Goal: Information Seeking & Learning: Learn about a topic

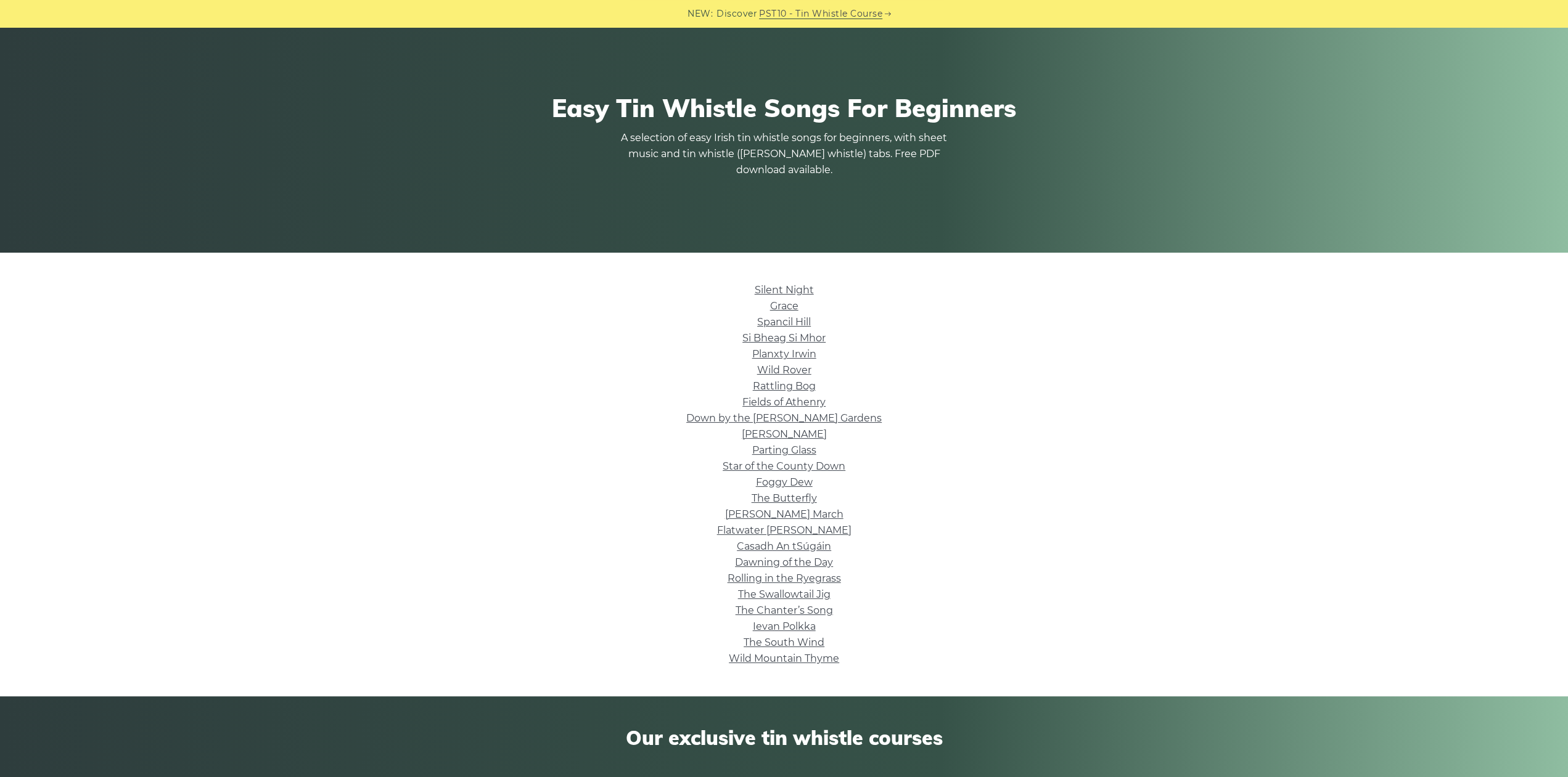
scroll to position [64, 0]
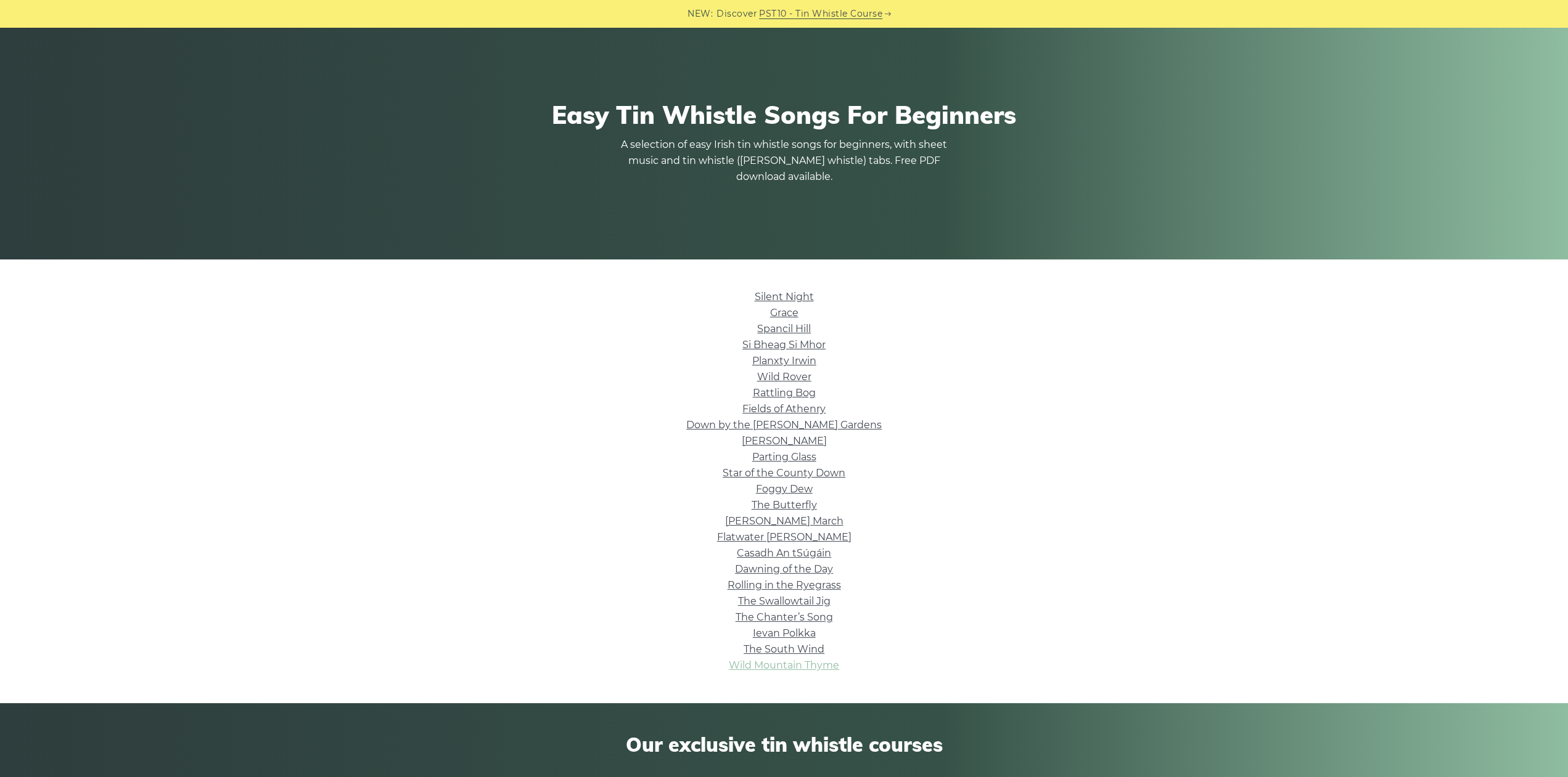
click at [808, 669] on link "Wild Mountain Thyme" at bounding box center [784, 665] width 110 height 12
click at [797, 313] on link "Grace" at bounding box center [784, 312] width 29 height 12
click at [817, 427] on link "Down by the Sally Gardens" at bounding box center [784, 425] width 196 height 12
click at [801, 503] on link "The Butterfly" at bounding box center [784, 505] width 65 height 12
click at [803, 573] on link "Dawning of the Day" at bounding box center [784, 569] width 98 height 12
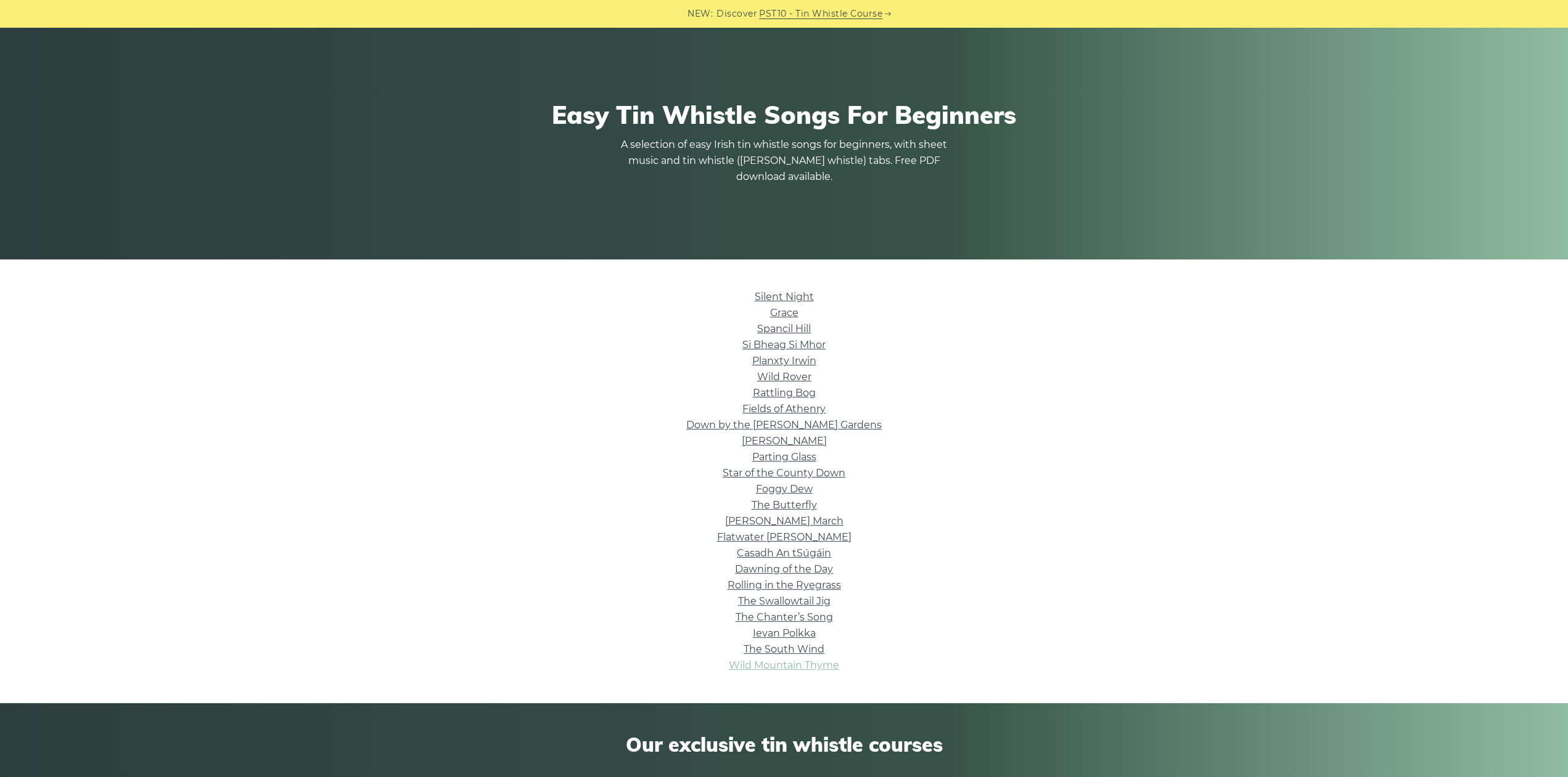
click at [801, 665] on link "Wild Mountain Thyme" at bounding box center [784, 665] width 110 height 12
click at [775, 505] on link "The Butterfly" at bounding box center [784, 505] width 65 height 12
click at [791, 600] on link "The Swallowtail Jig" at bounding box center [784, 601] width 93 height 12
click at [788, 636] on link "Ievan Polkka" at bounding box center [784, 633] width 63 height 12
click at [816, 646] on link "The South Wind" at bounding box center [784, 649] width 81 height 12
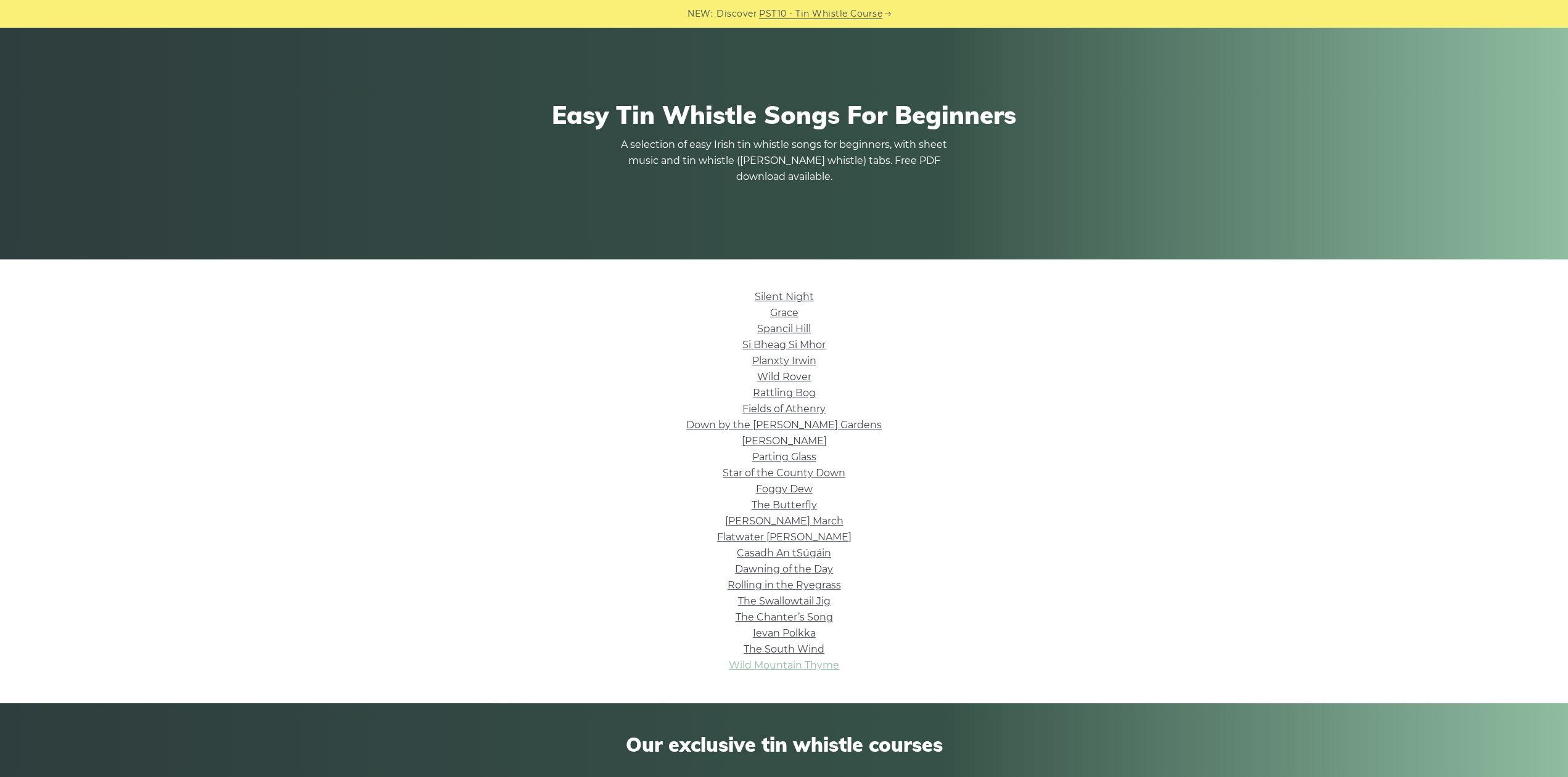
click at [812, 667] on link "Wild Mountain Thyme" at bounding box center [784, 665] width 110 height 12
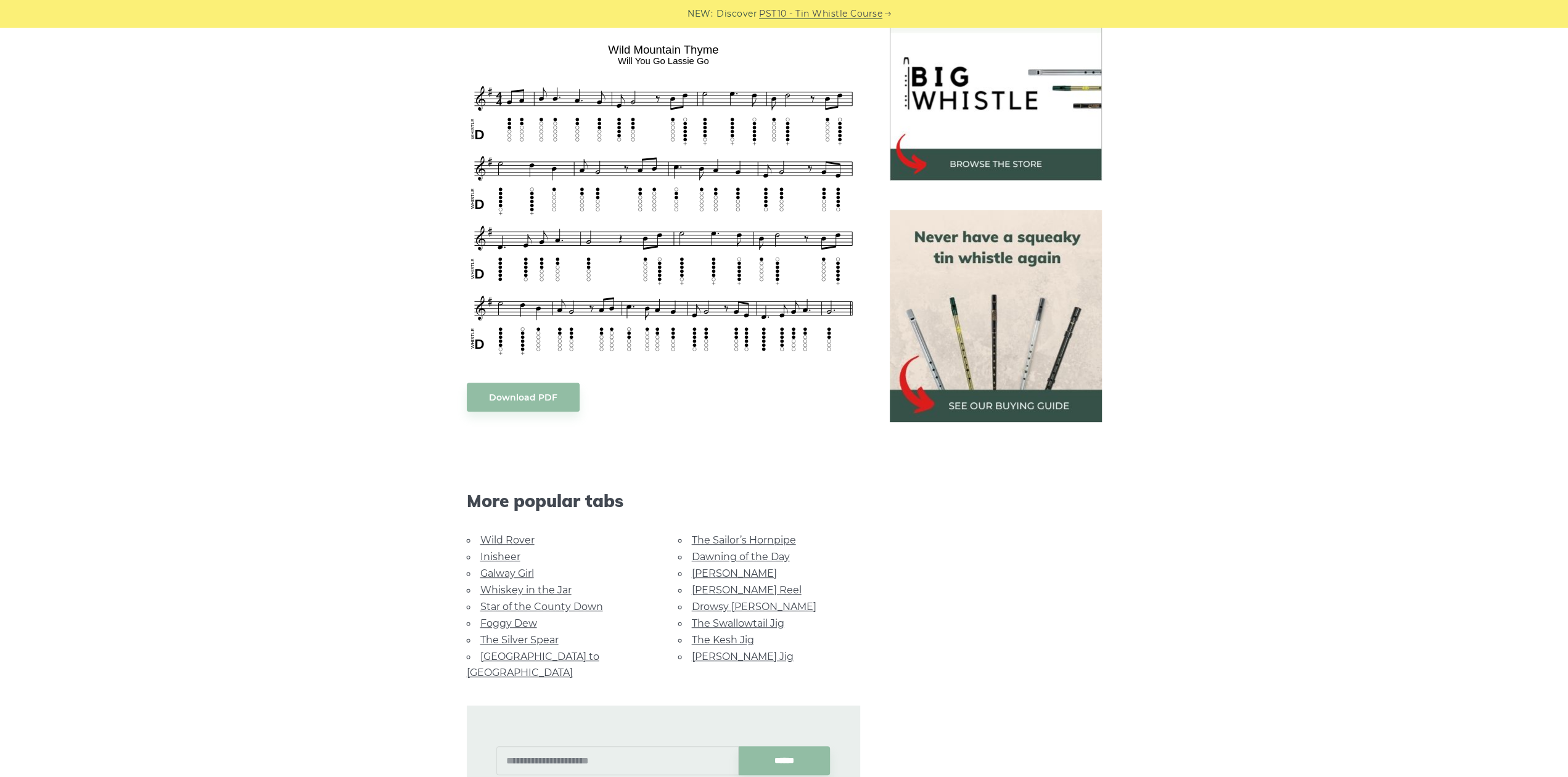
scroll to position [128, 0]
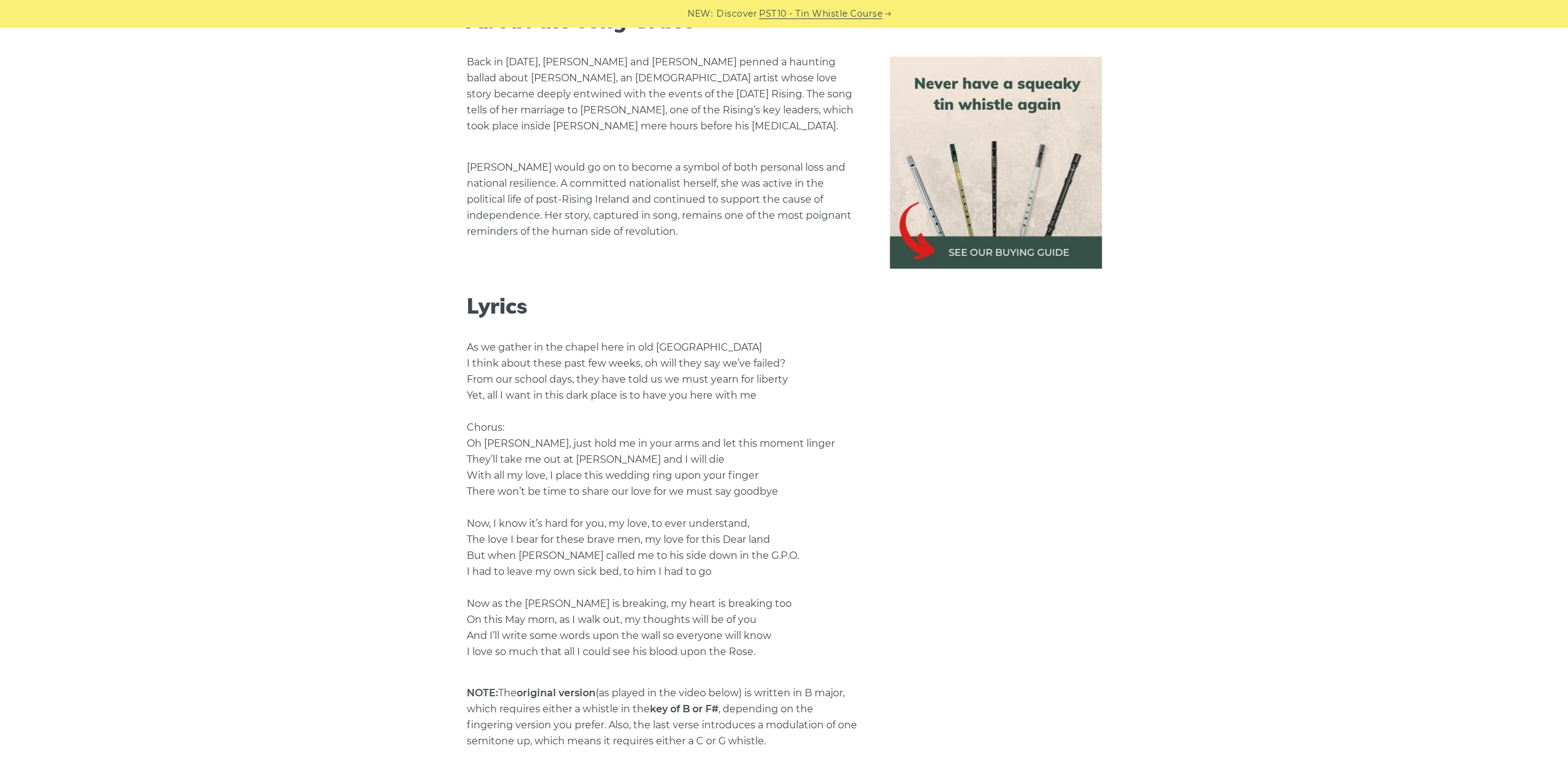
scroll to position [2308, 0]
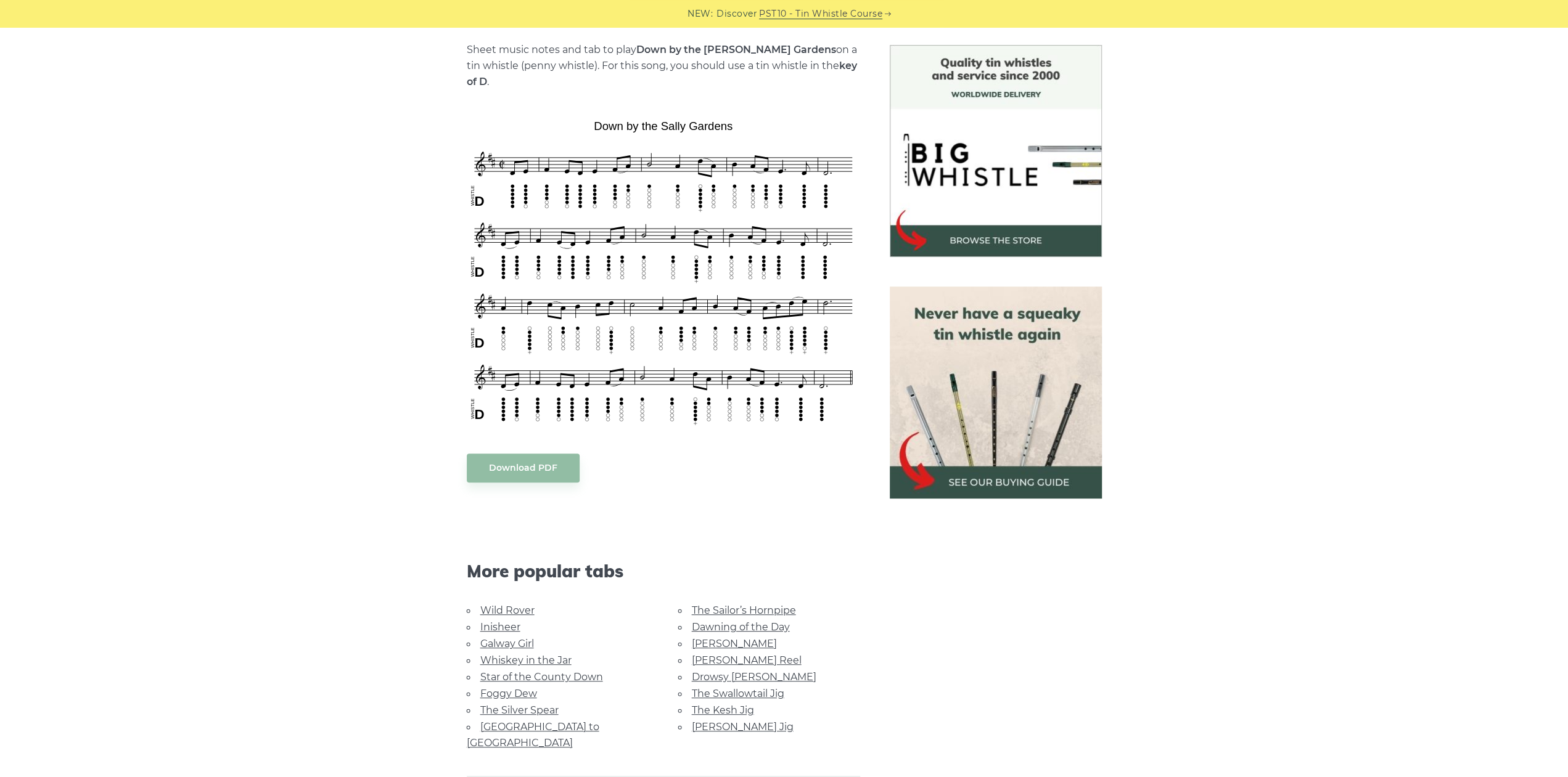
scroll to position [192, 0]
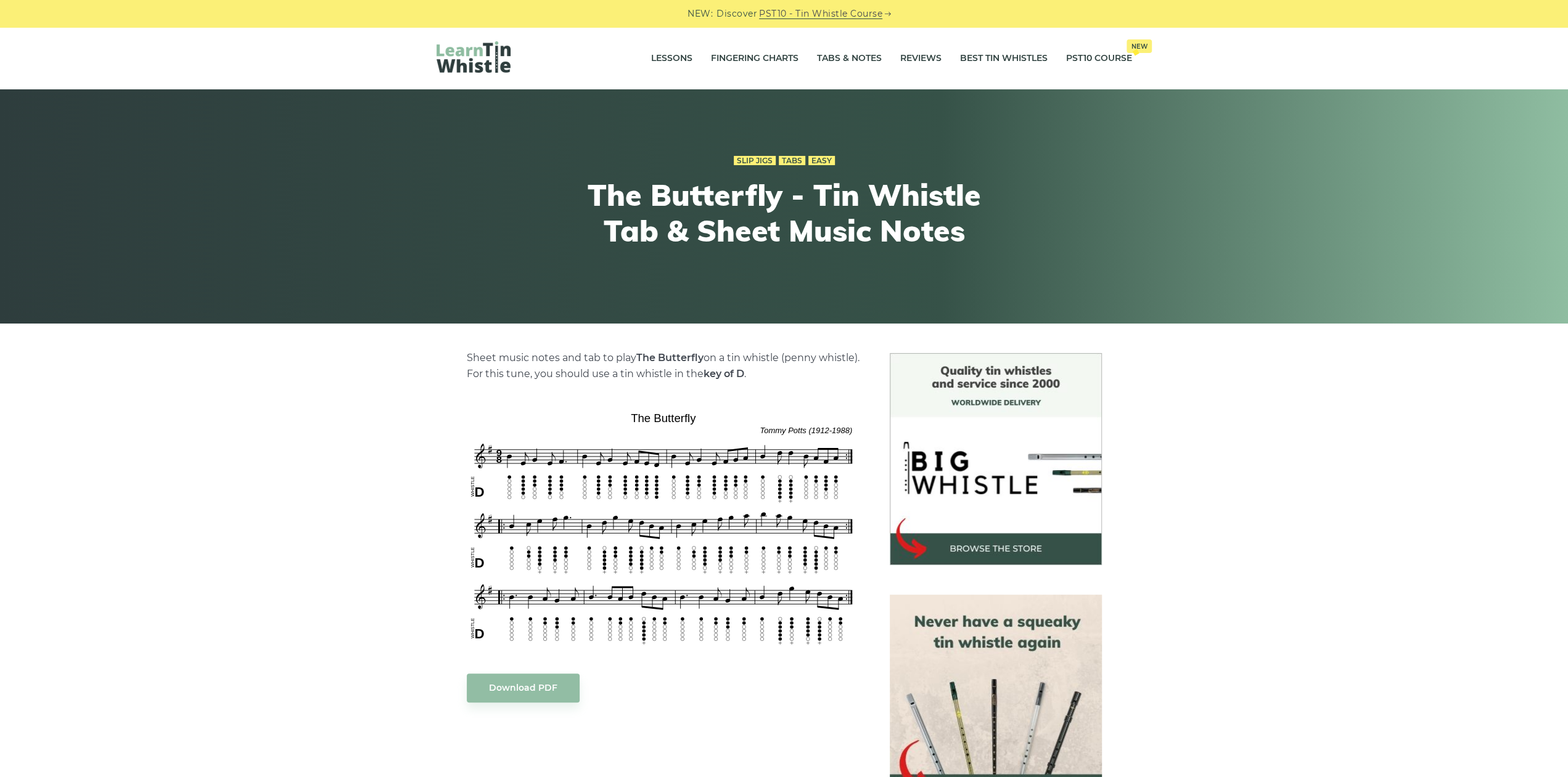
scroll to position [321, 0]
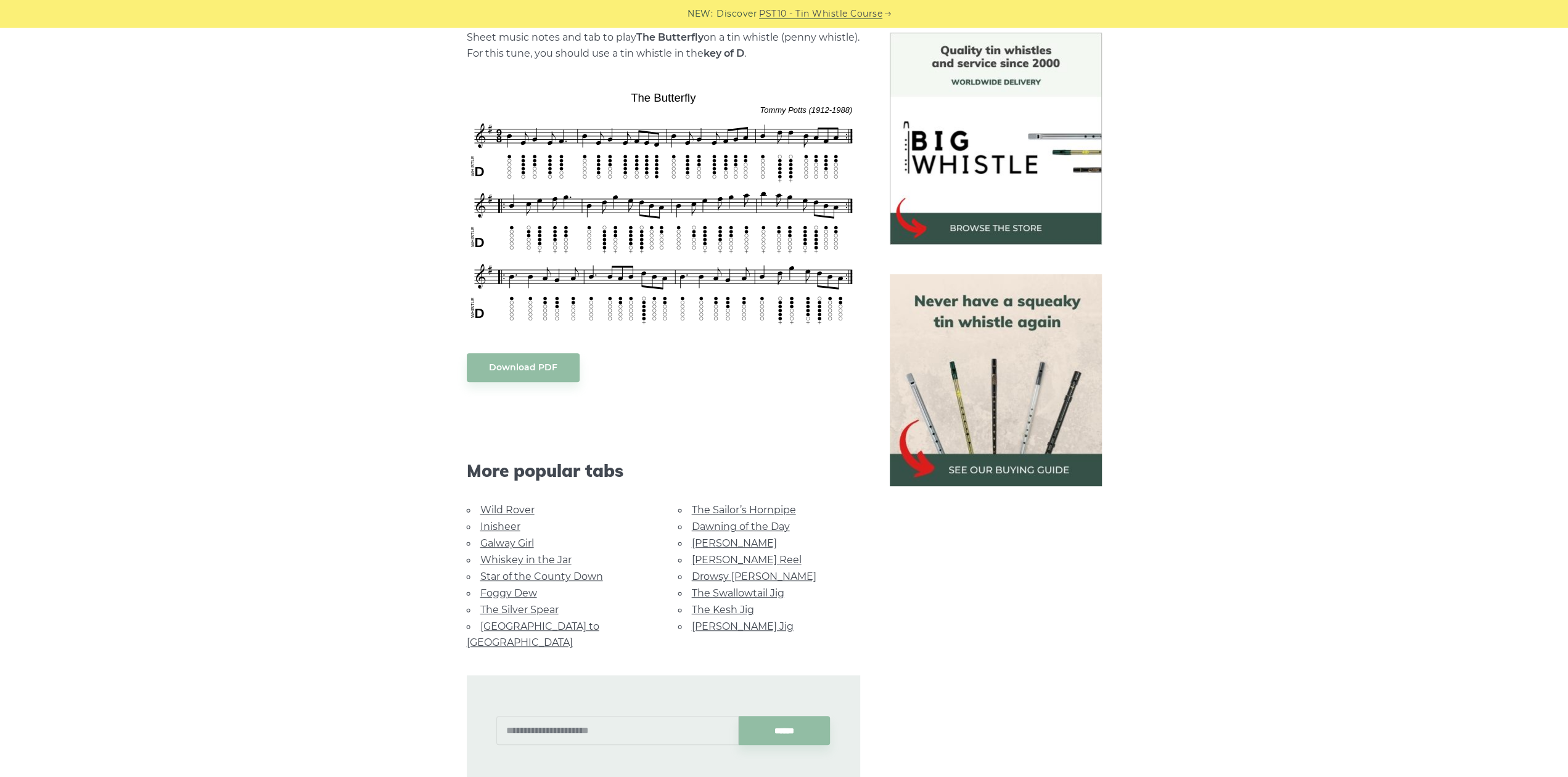
click at [748, 511] on link "The Sailor’s Hornpipe" at bounding box center [744, 510] width 104 height 12
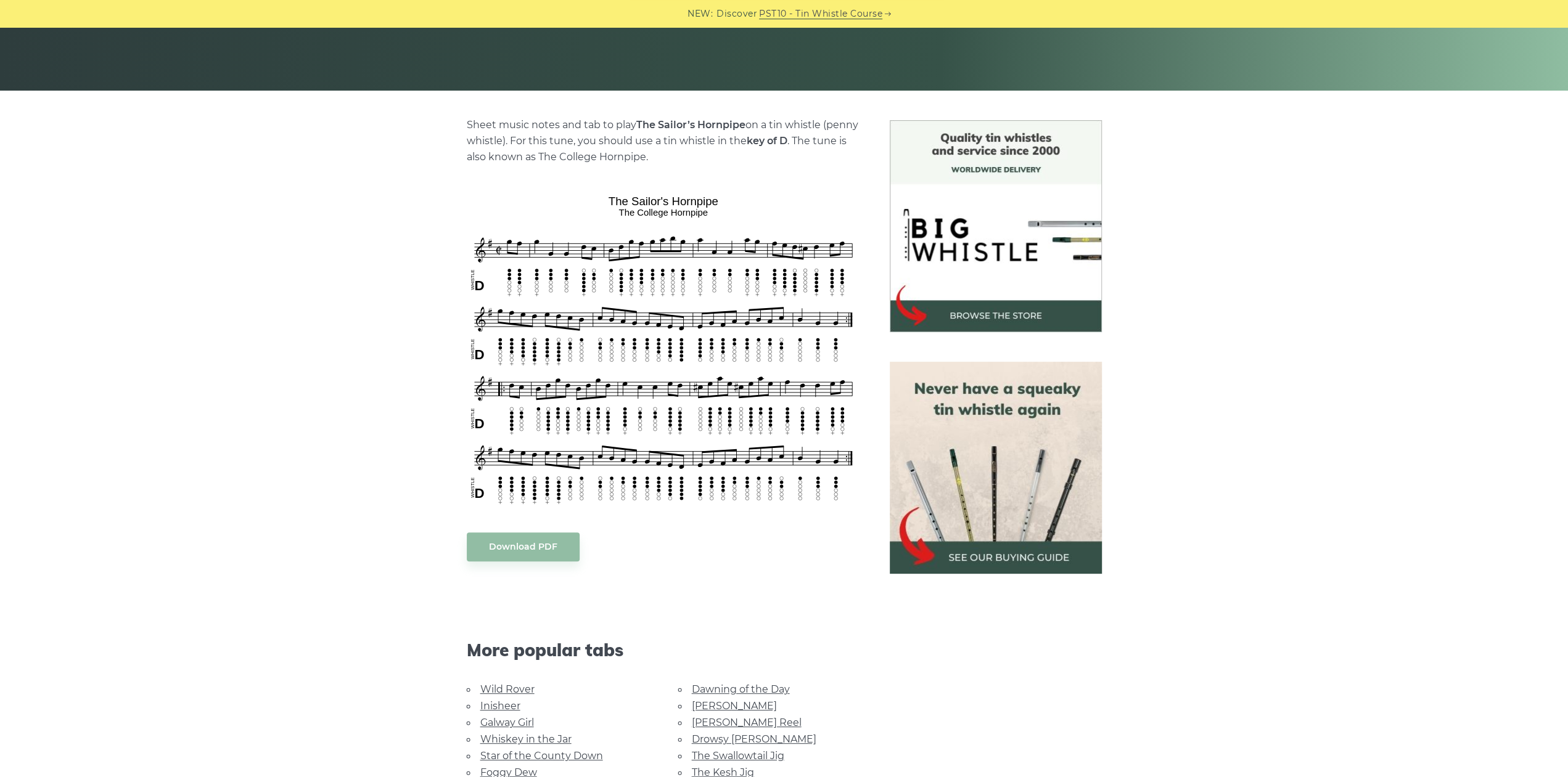
scroll to position [192, 0]
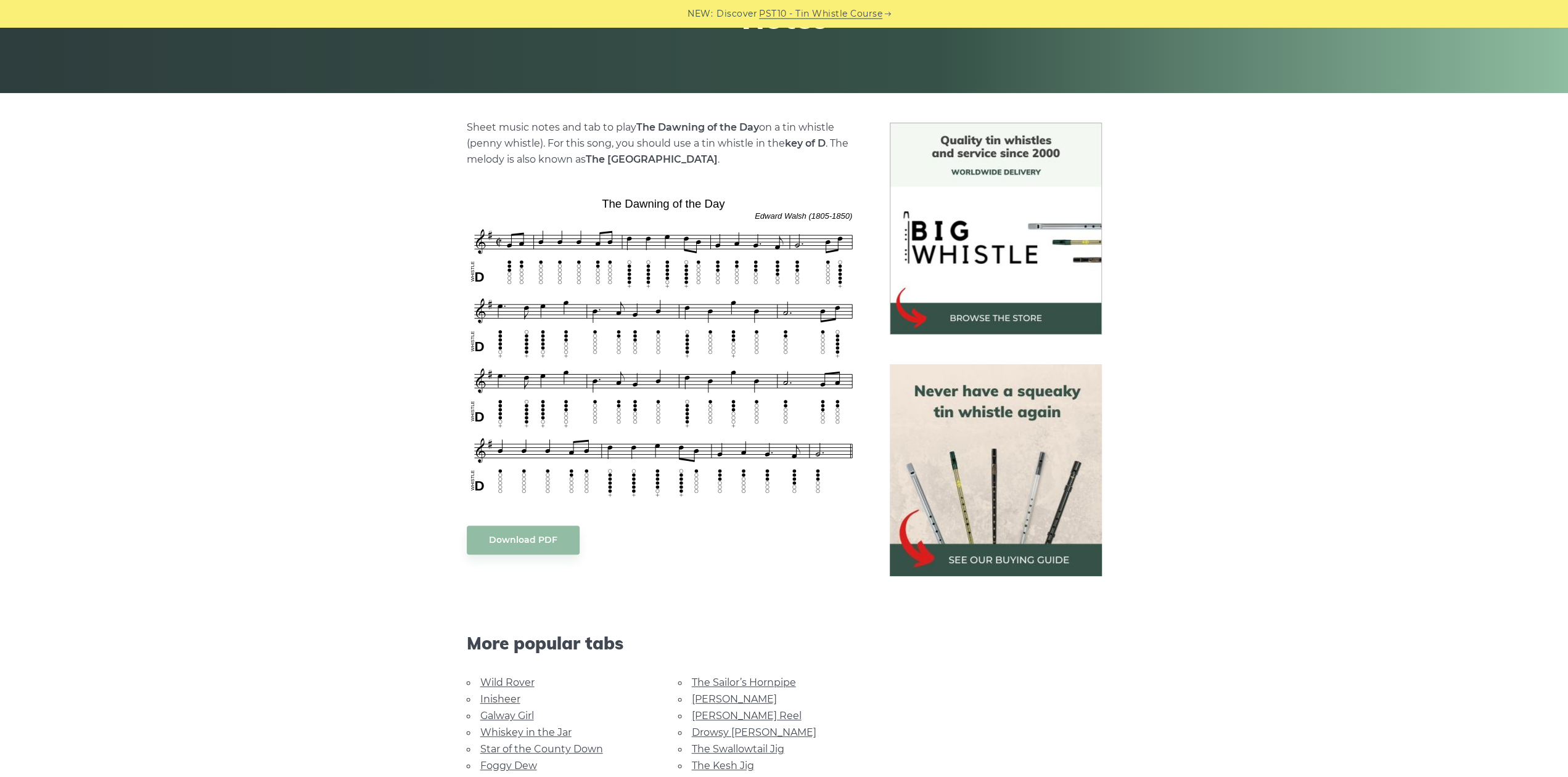
scroll to position [192, 0]
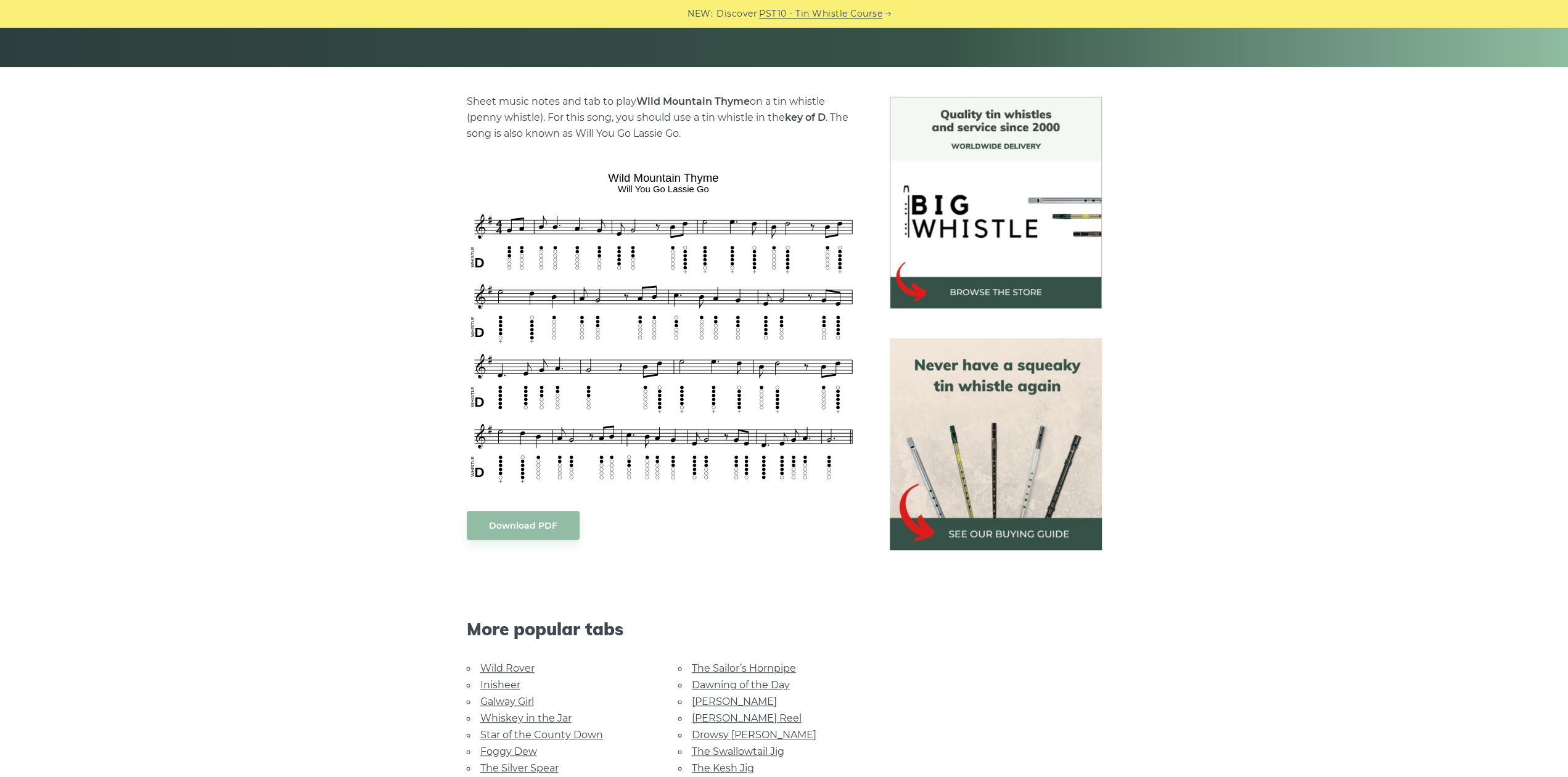
scroll to position [64, 0]
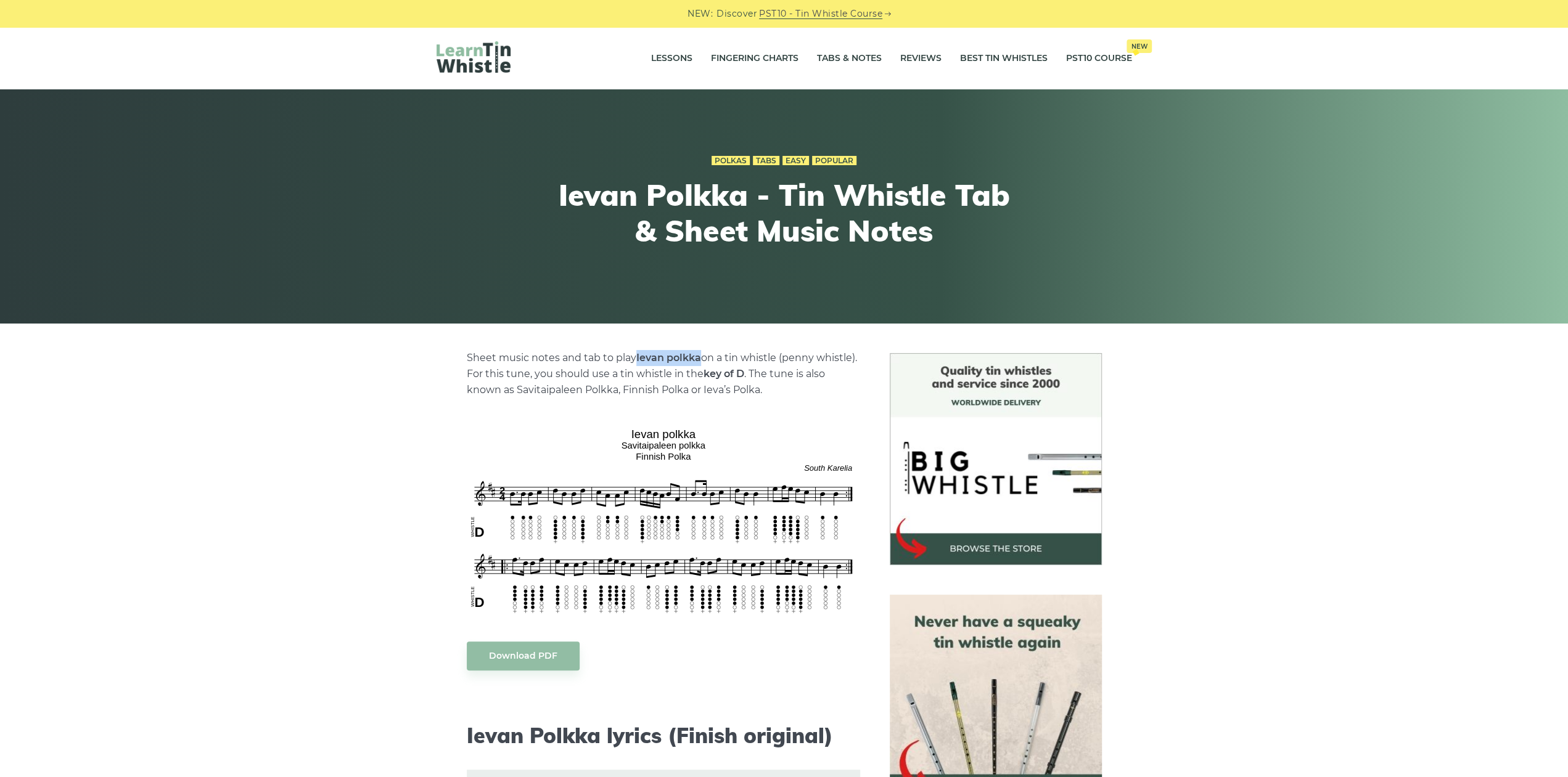
drag, startPoint x: 638, startPoint y: 358, endPoint x: 702, endPoint y: 357, distance: 64.0
click at [702, 357] on p "Sheet music notes and tab to play Ievan polkka on a tin whistle (penny whistle)…" at bounding box center [663, 375] width 393 height 48
copy strong "Ievan polkka"
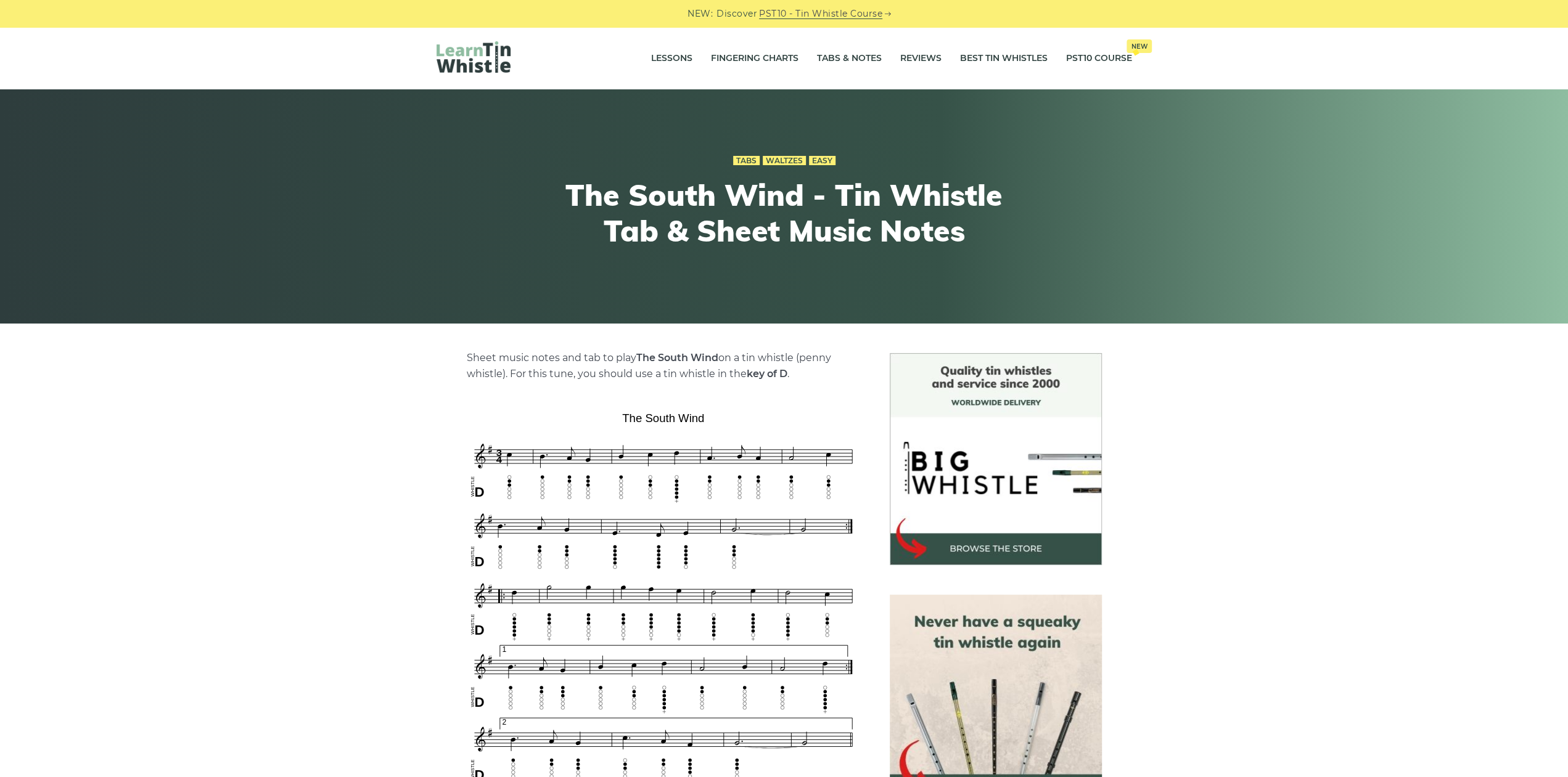
drag, startPoint x: 673, startPoint y: 357, endPoint x: 719, endPoint y: 355, distance: 46.0
click at [719, 355] on p "Sheet music notes and tab to play The South Wind on a tin whistle ([PERSON_NAME…" at bounding box center [663, 366] width 393 height 32
copy p "The South Wind"
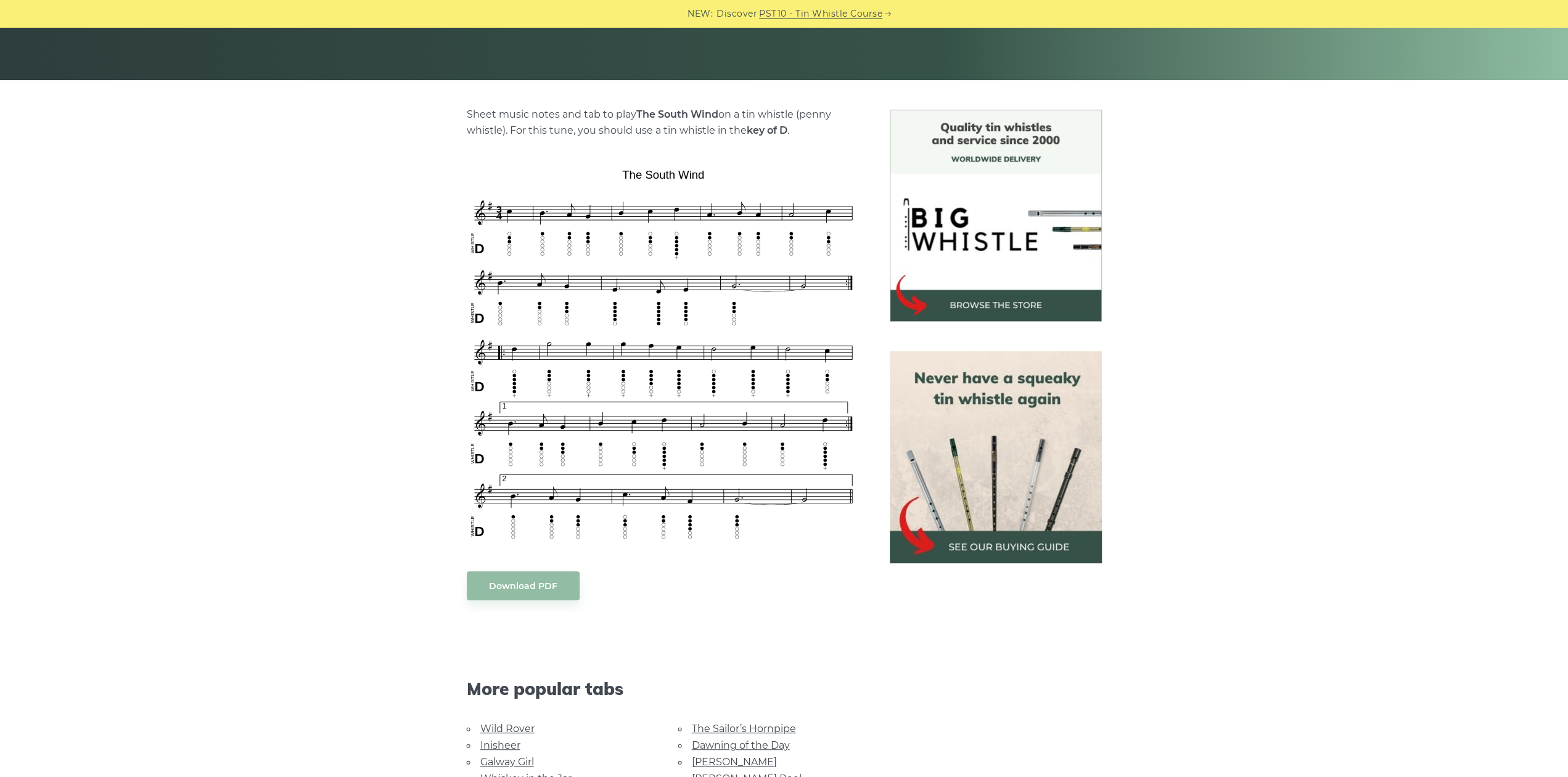
scroll to position [257, 0]
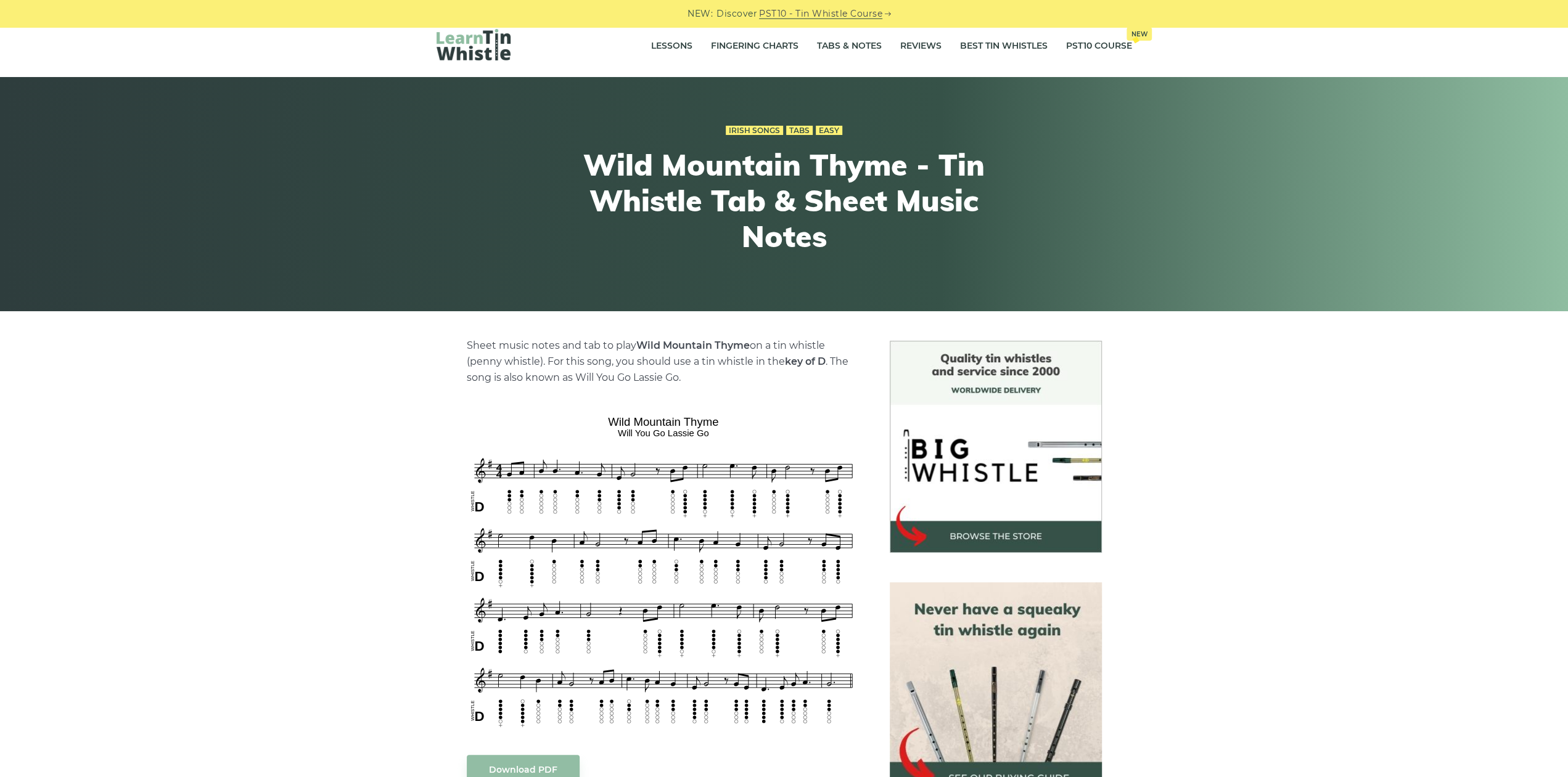
scroll to position [128, 0]
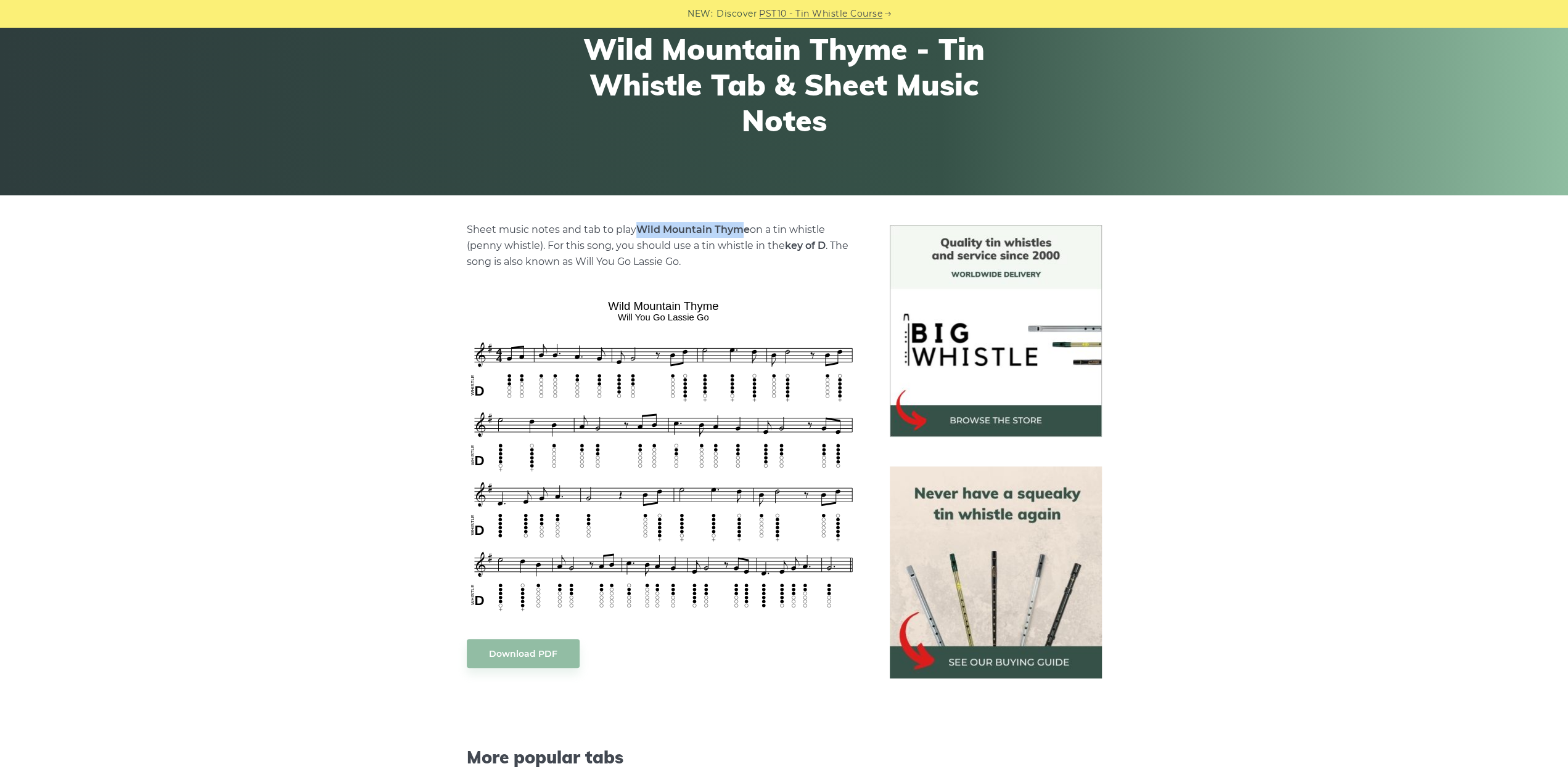
drag, startPoint x: 637, startPoint y: 227, endPoint x: 745, endPoint y: 229, distance: 108.0
click at [745, 229] on strong "Wild Mountain Thyme" at bounding box center [693, 229] width 113 height 12
click at [743, 229] on strong "Wild Mountain Thyme" at bounding box center [693, 229] width 113 height 12
drag, startPoint x: 636, startPoint y: 230, endPoint x: 825, endPoint y: 230, distance: 189.0
click at [825, 230] on p "Sheet music notes and tab to play Wild Mountain Thyme on a tin whistle (penny w…" at bounding box center [663, 246] width 393 height 48
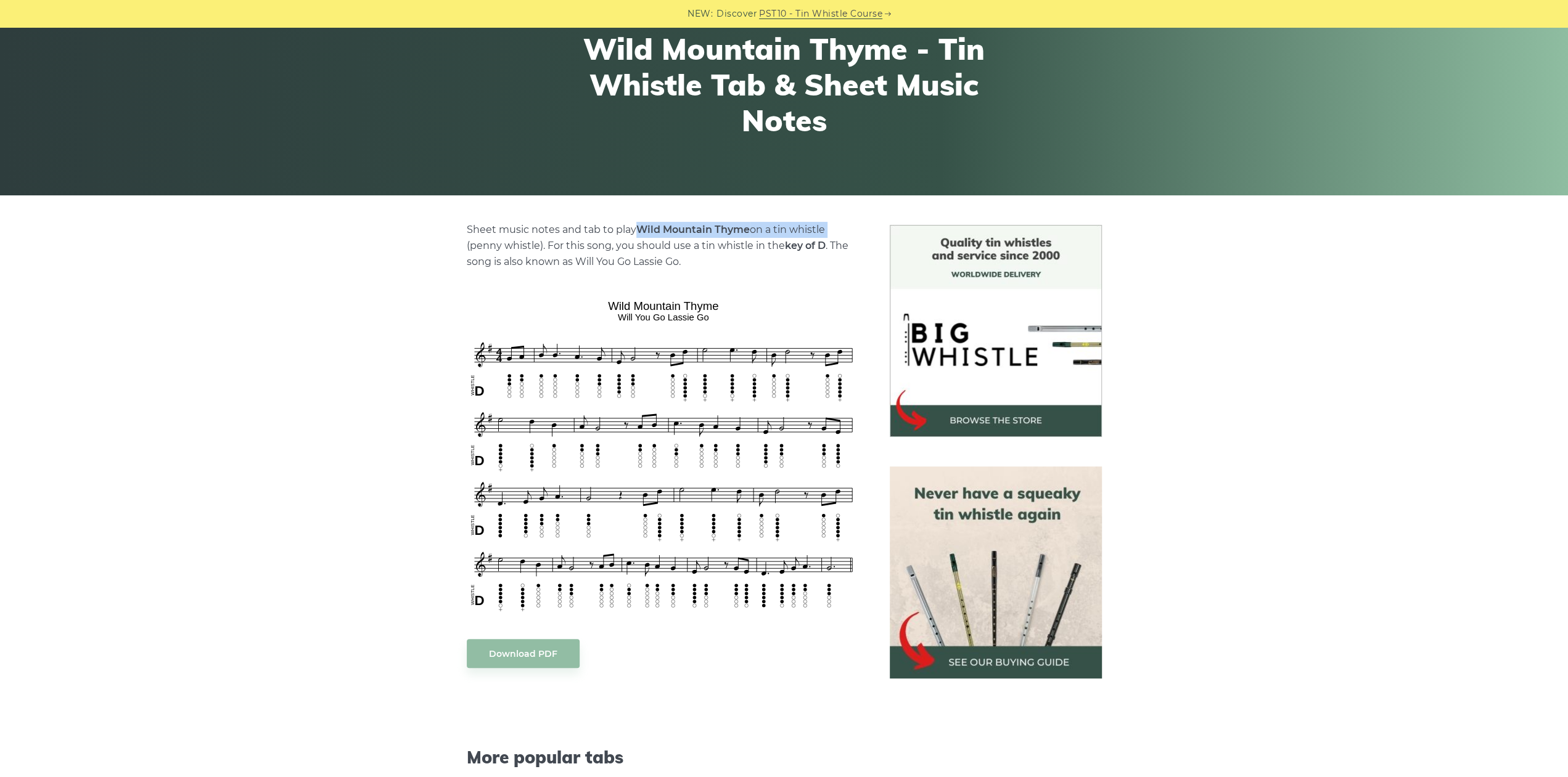
copy p "Wild Mountain Thyme on a tin whistle"
